Goal: Entertainment & Leisure: Consume media (video, audio)

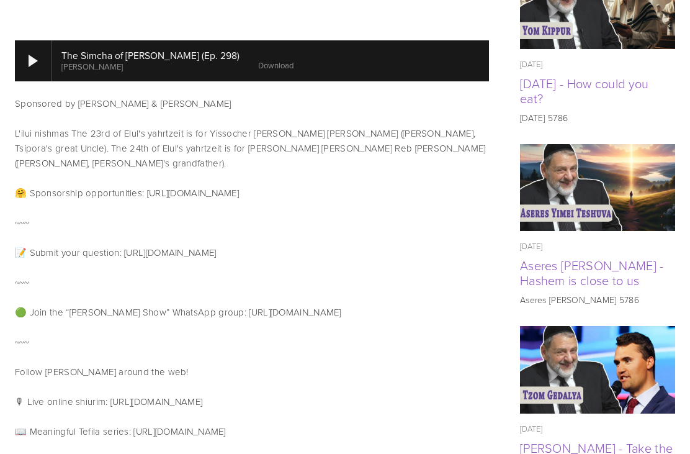
scroll to position [705, 0]
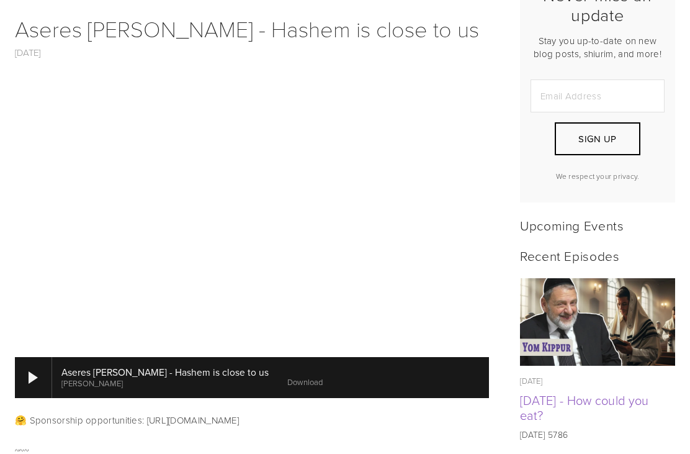
scroll to position [392, 0]
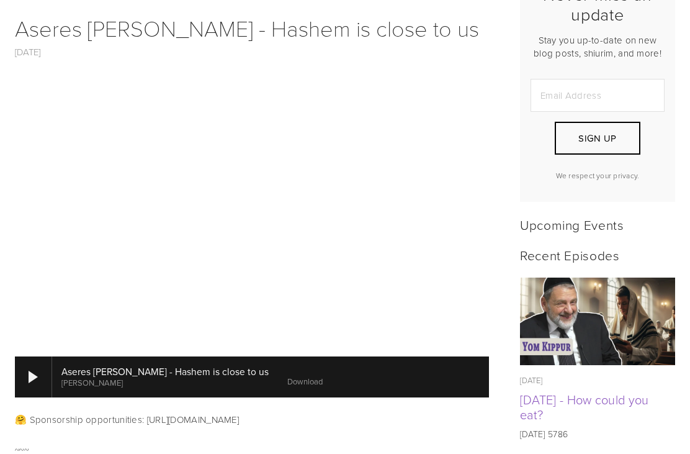
click at [37, 369] on div at bounding box center [33, 376] width 37 height 41
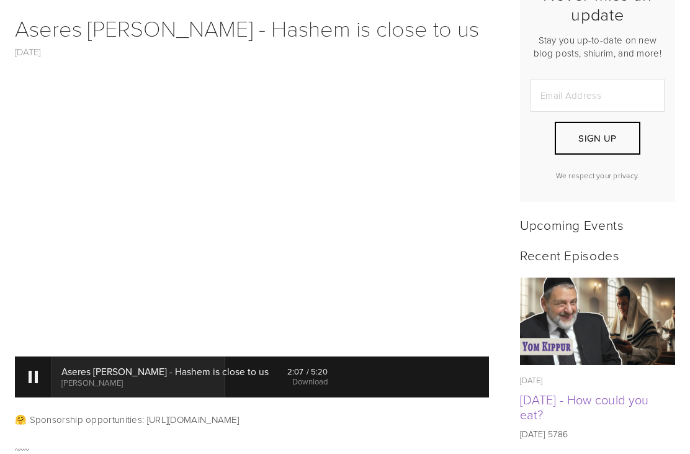
scroll to position [392, 0]
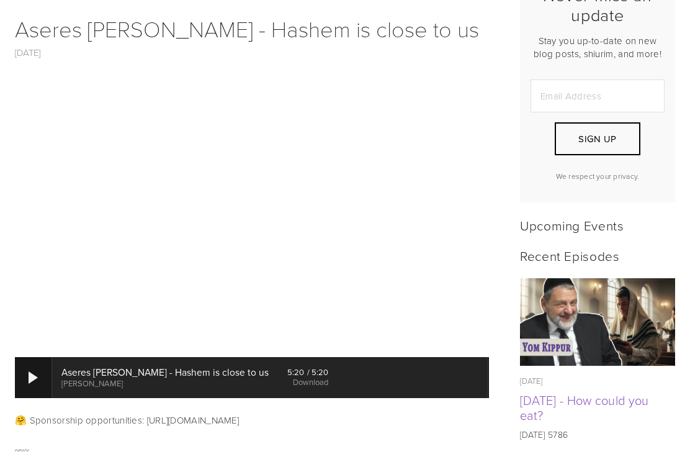
click at [605, 278] on img at bounding box center [598, 322] width 156 height 88
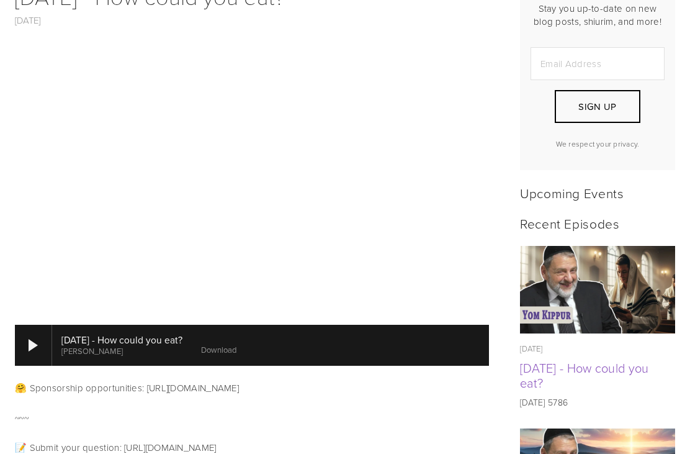
scroll to position [424, 0]
click at [37, 325] on div at bounding box center [33, 345] width 37 height 41
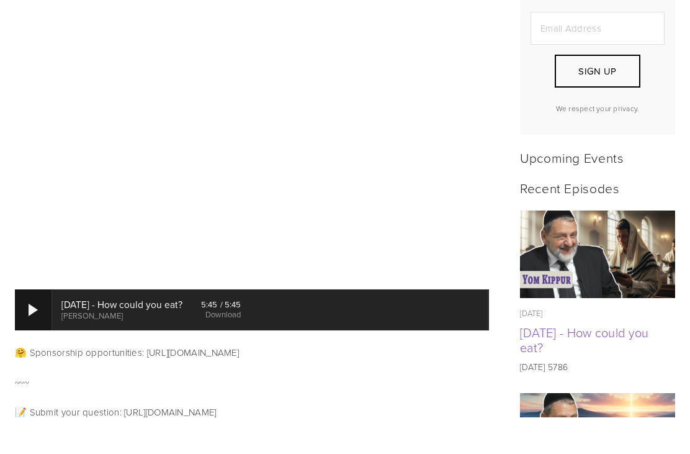
scroll to position [462, 0]
